Goal: Obtain resource: Download file/media

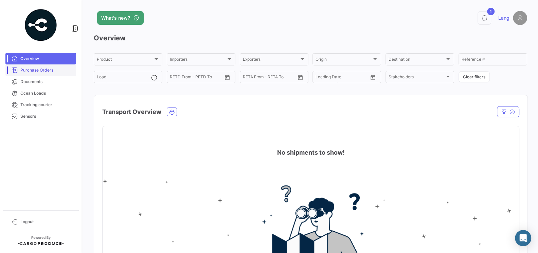
click at [44, 70] on span "Purchase Orders" at bounding box center [46, 70] width 53 height 6
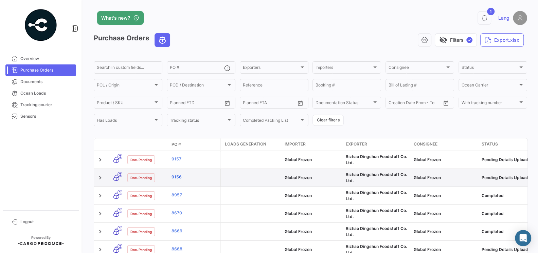
click at [178, 177] on link "9156" at bounding box center [193, 177] width 45 height 6
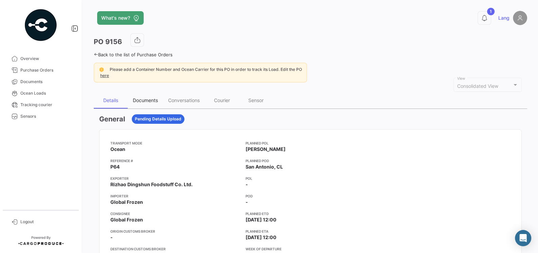
click at [148, 101] on div "Documents" at bounding box center [145, 100] width 25 height 6
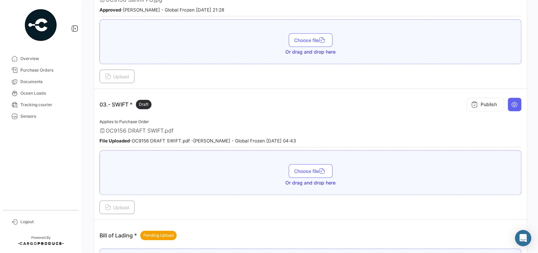
scroll to position [339, 0]
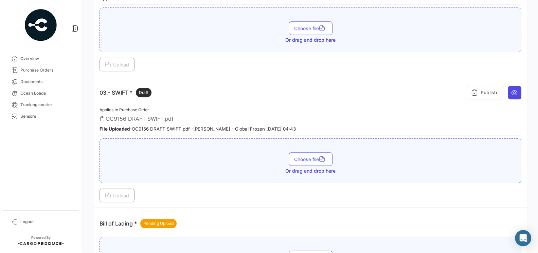
click at [514, 89] on icon at bounding box center [514, 92] width 7 height 7
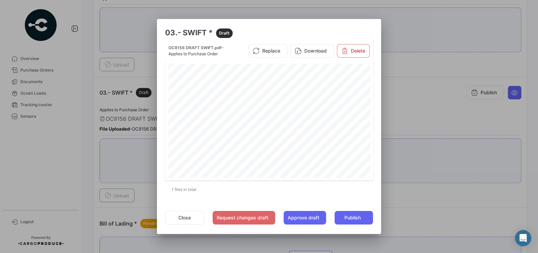
click at [412, 112] on div at bounding box center [269, 126] width 538 height 253
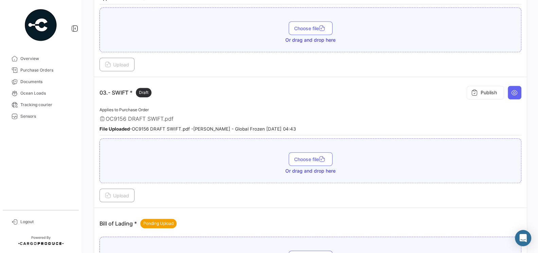
click at [384, 107] on div "Applies to Purchase Order OC9156 DRAFT SWIFT.pdf File Uploaded - OC9156 DRAFT S…" at bounding box center [310, 121] width 422 height 30
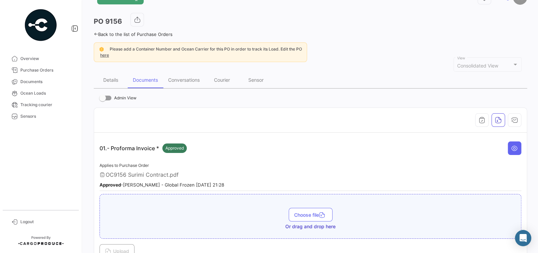
scroll to position [0, 0]
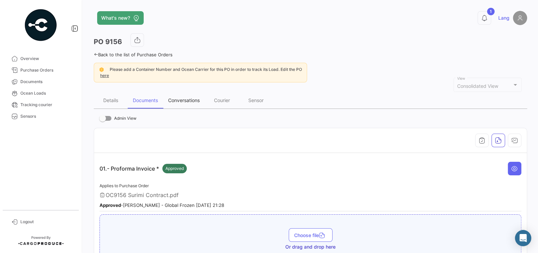
click at [179, 97] on div "Conversations" at bounding box center [184, 100] width 32 height 6
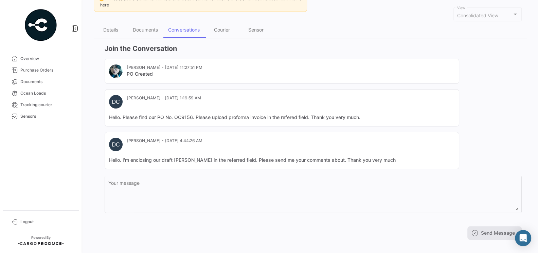
scroll to position [77, 0]
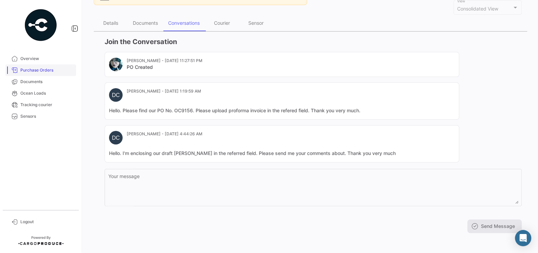
click at [32, 70] on span "Purchase Orders" at bounding box center [46, 70] width 53 height 6
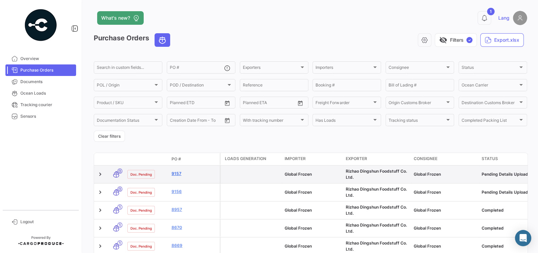
click at [180, 173] on link "9157" at bounding box center [193, 174] width 45 height 6
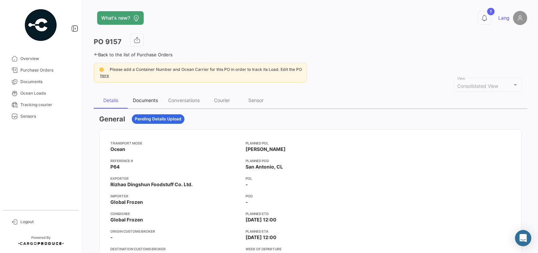
click at [146, 102] on div "Documents" at bounding box center [145, 100] width 25 height 6
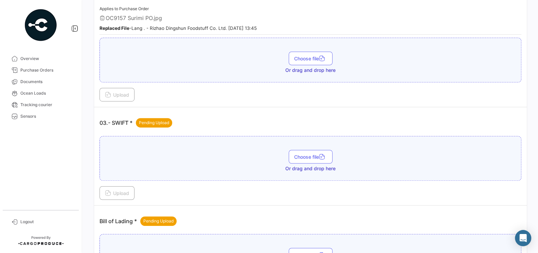
scroll to position [314, 0]
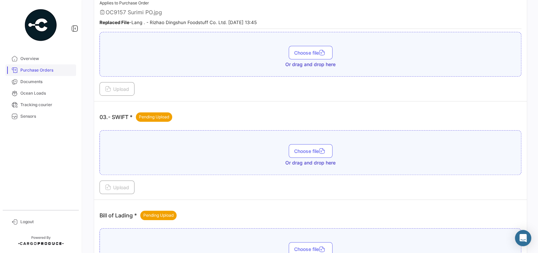
click at [34, 68] on span "Purchase Orders" at bounding box center [46, 70] width 53 height 6
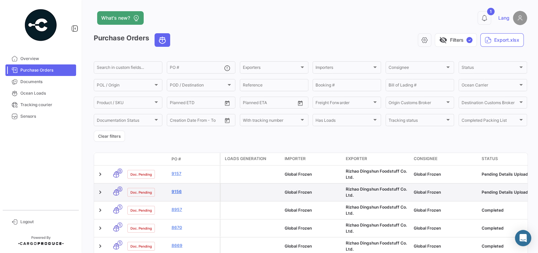
click at [174, 190] on link "9156" at bounding box center [193, 192] width 45 height 6
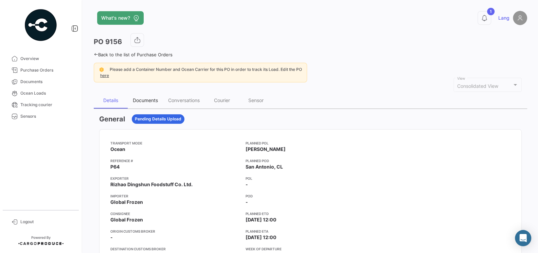
click at [148, 99] on div "Documents" at bounding box center [145, 100] width 25 height 6
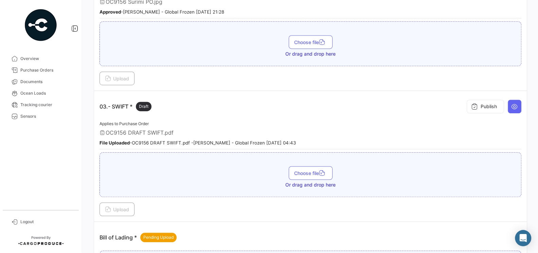
scroll to position [330, 0]
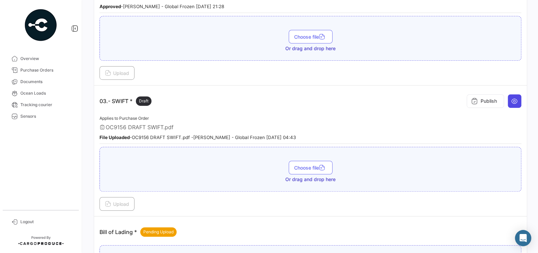
click at [514, 101] on button at bounding box center [515, 101] width 14 height 14
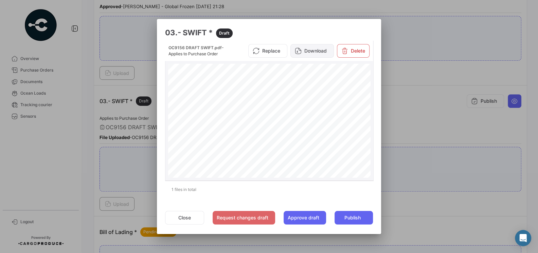
click at [306, 51] on button "Download" at bounding box center [311, 51] width 43 height 14
click at [402, 124] on div at bounding box center [269, 126] width 538 height 253
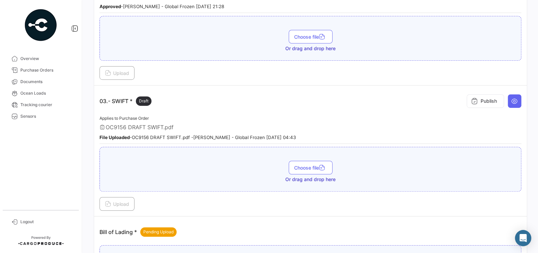
click at [380, 124] on div "OC9156 DRAFT SWIFT.pdf" at bounding box center [310, 127] width 422 height 7
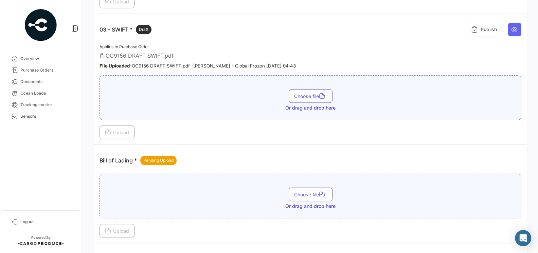
scroll to position [406, 0]
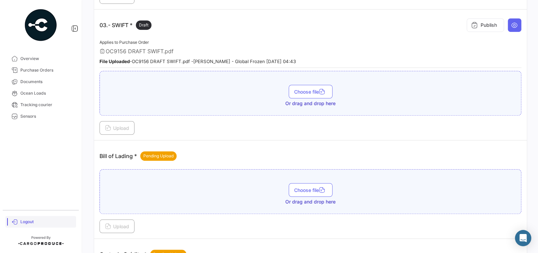
click at [30, 221] on span "Logout" at bounding box center [46, 222] width 53 height 6
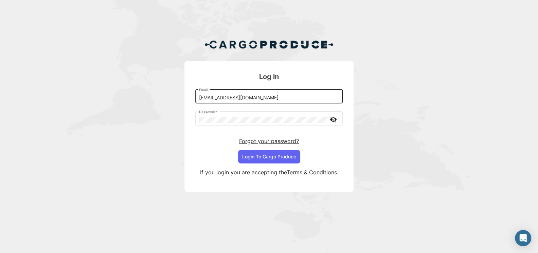
click at [247, 101] on input "[EMAIL_ADDRESS][DOMAIN_NAME]" at bounding box center [269, 98] width 140 height 6
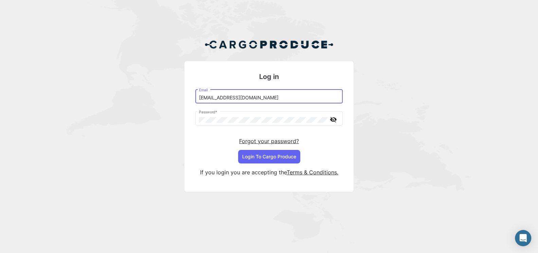
type input "[EMAIL_ADDRESS][DOMAIN_NAME]"
click at [273, 153] on button "Login To Cargo Produce" at bounding box center [269, 157] width 62 height 14
